Goal: Information Seeking & Learning: Learn about a topic

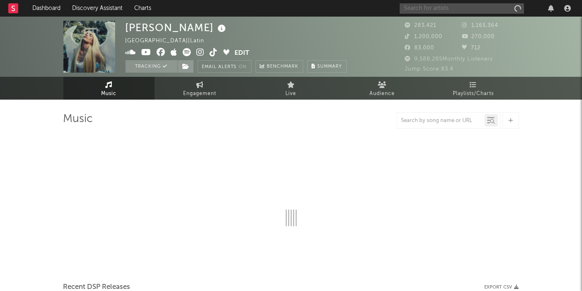
click at [439, 7] on input "text" at bounding box center [462, 8] width 124 height 10
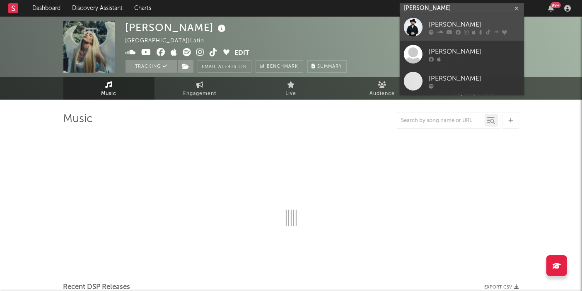
type input "[PERSON_NAME]"
click at [443, 19] on link "[PERSON_NAME]" at bounding box center [462, 27] width 124 height 27
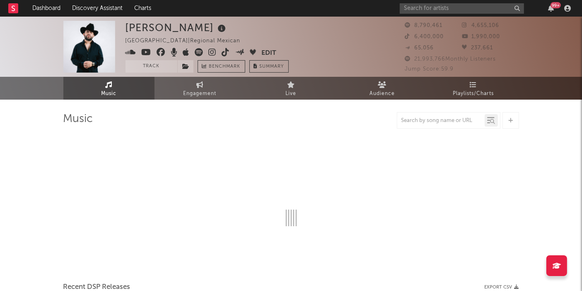
select select "6m"
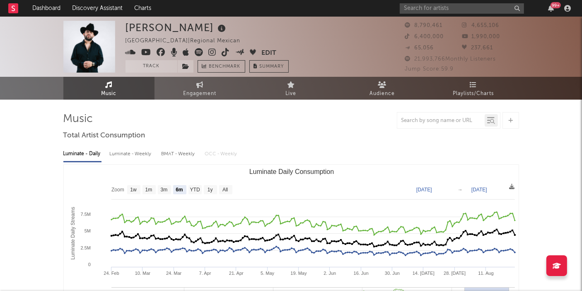
click at [412, 124] on div at bounding box center [440, 120] width 87 height 10
click at [465, 92] on span "Playlists/Charts" at bounding box center [473, 94] width 41 height 10
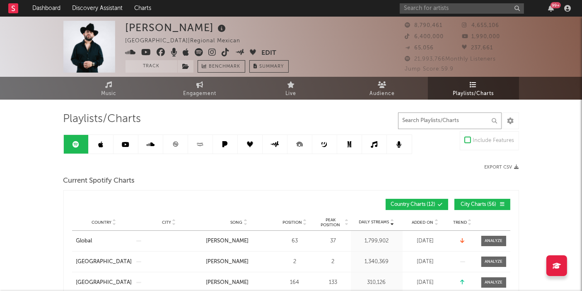
click at [441, 124] on input "text" at bounding box center [450, 120] width 104 height 17
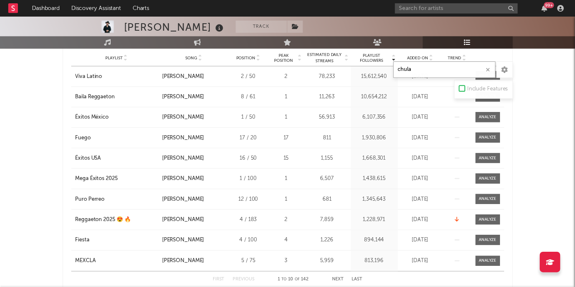
scroll to position [651, 0]
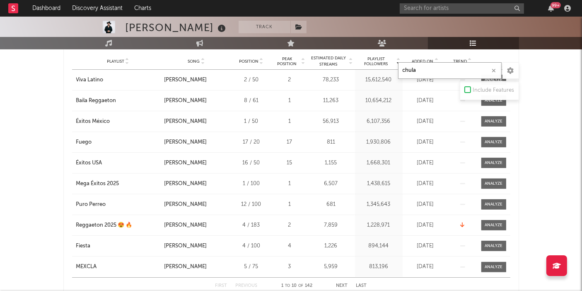
type input "chula"
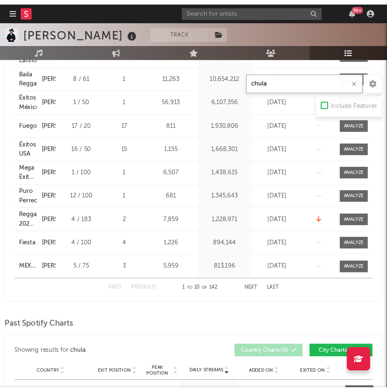
scroll to position [735, 0]
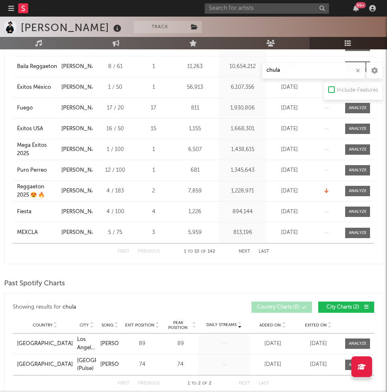
drag, startPoint x: 292, startPoint y: 0, endPoint x: 112, endPoint y: 296, distance: 346.2
click at [112, 290] on div "Showing results for chula Country City Song Exit Position Peak Position Added O…" at bounding box center [193, 344] width 379 height 103
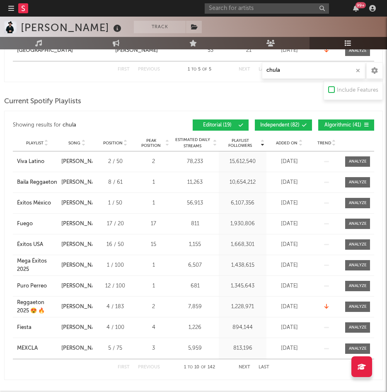
scroll to position [592, 0]
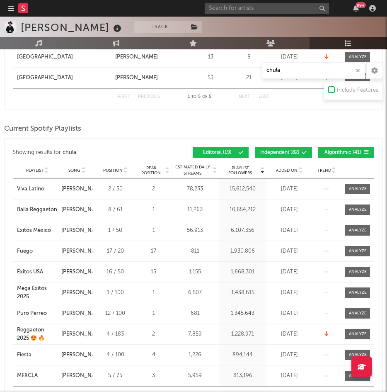
click at [303, 152] on icon at bounding box center [304, 152] width 5 height 5
click at [348, 151] on span "Algorithmic ( 41 )" at bounding box center [343, 152] width 38 height 5
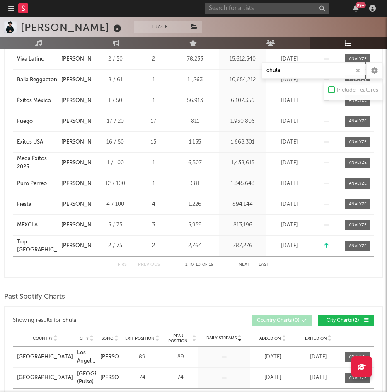
scroll to position [721, 0]
click at [243, 264] on button "Next" at bounding box center [245, 265] width 12 height 5
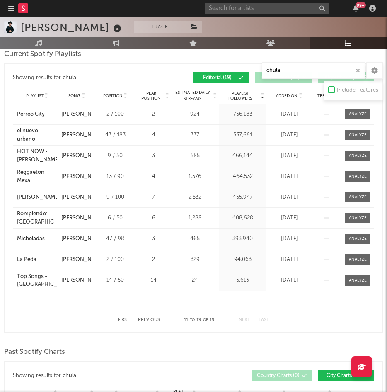
scroll to position [660, 0]
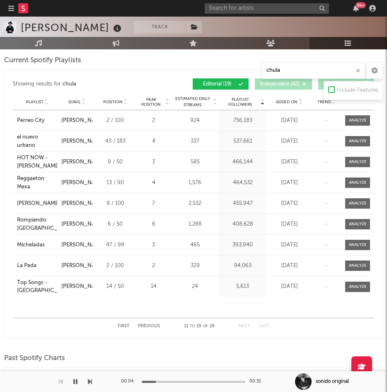
click at [73, 290] on button "button" at bounding box center [75, 381] width 8 height 21
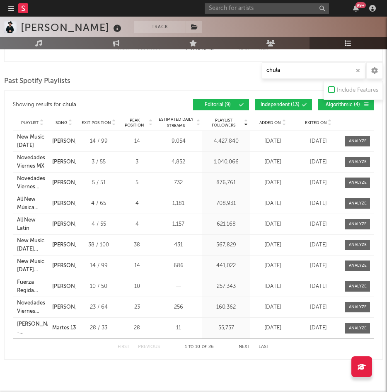
scroll to position [1381, 0]
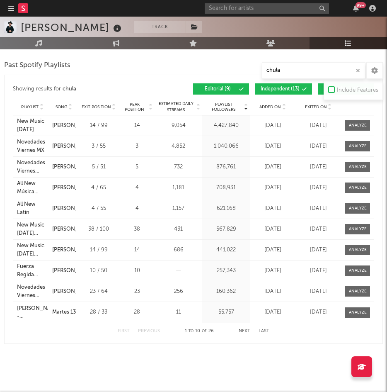
click at [278, 87] on span "Independent ( 13 )" at bounding box center [280, 89] width 39 height 5
click at [320, 89] on button "Algorithmic ( 4 )" at bounding box center [346, 88] width 56 height 11
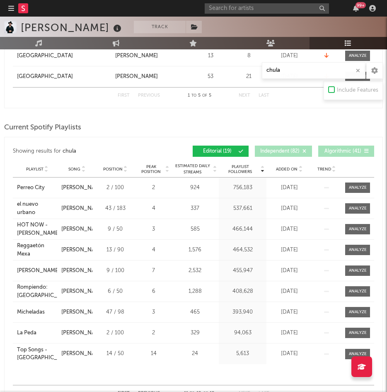
scroll to position [614, 0]
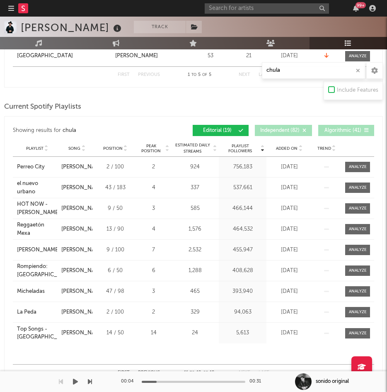
click at [75, 290] on icon "button" at bounding box center [75, 381] width 5 height 7
click at [75, 290] on icon "button" at bounding box center [75, 381] width 4 height 7
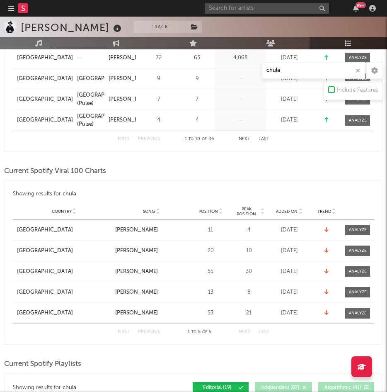
scroll to position [0, 0]
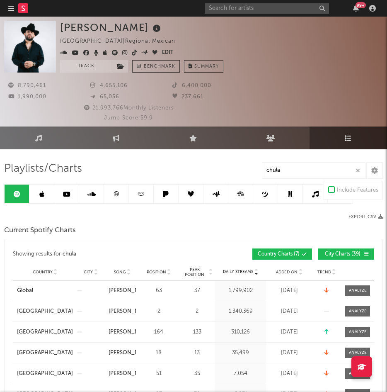
click at [40, 196] on icon at bounding box center [41, 194] width 5 height 7
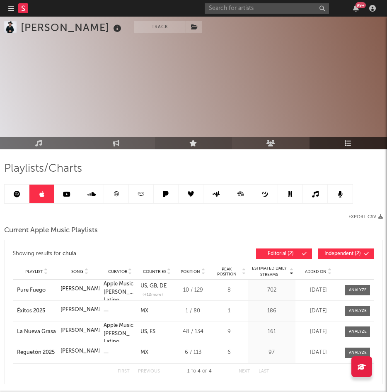
scroll to position [113, 0]
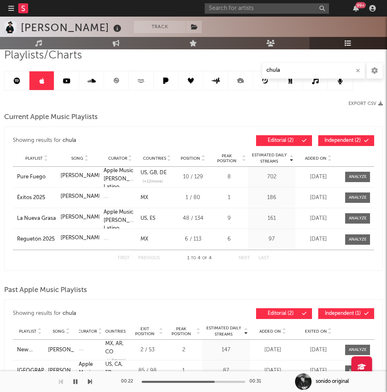
click at [75, 290] on icon "button" at bounding box center [75, 381] width 4 height 7
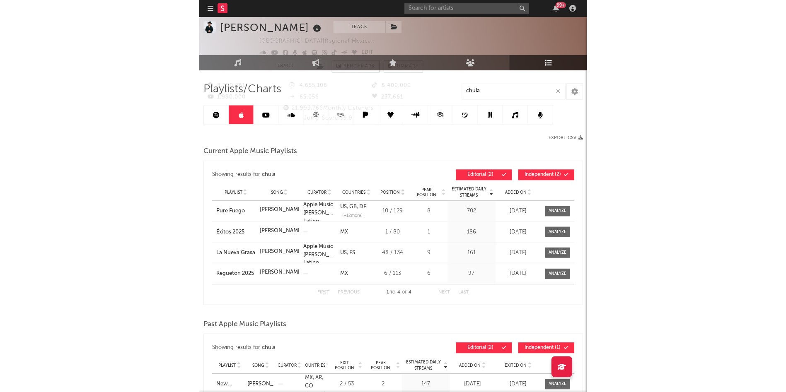
scroll to position [0, 0]
